Goal: Find specific page/section: Find specific page/section

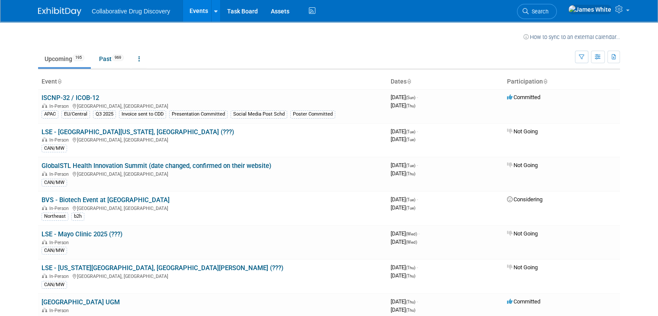
click at [456, 47] on td "Upcoming 195 Past 969 All Events 1164 Past and Upcoming Grouped Annually Events…" at bounding box center [306, 55] width 537 height 28
click at [589, 54] on button "button" at bounding box center [581, 57] width 13 height 13
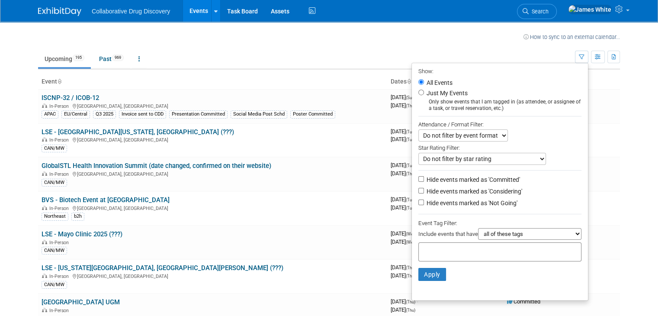
click at [442, 94] on label "Just My Events" at bounding box center [446, 93] width 43 height 9
click at [424, 94] on input "Just My Events" at bounding box center [422, 93] width 6 height 6
radio input "true"
click at [432, 279] on button "Apply" at bounding box center [433, 274] width 28 height 13
